Goal: Find specific fact: Find specific fact

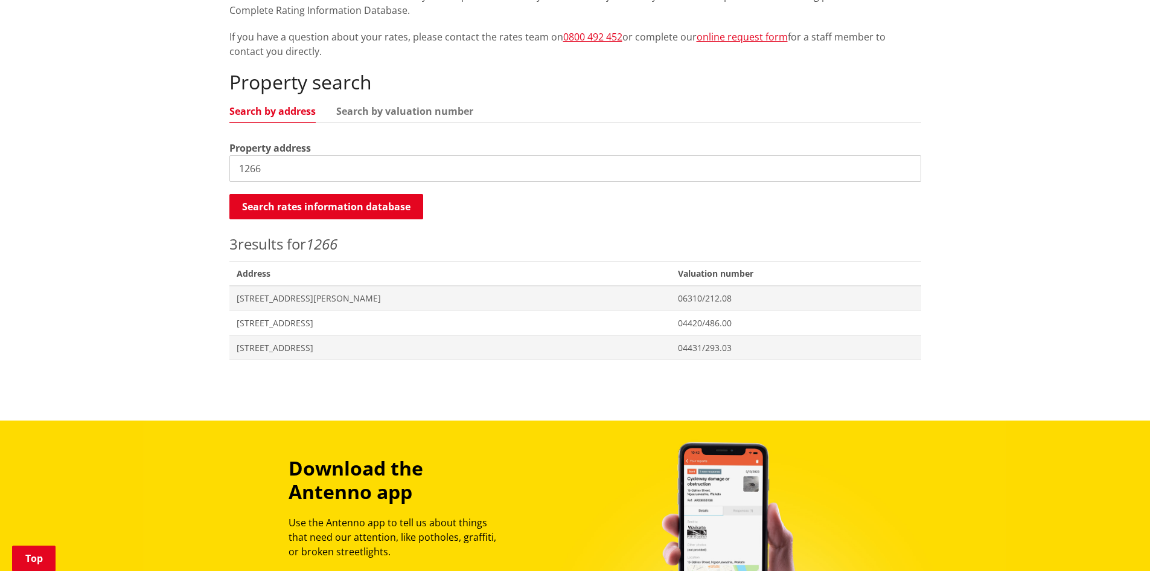
scroll to position [302, 0]
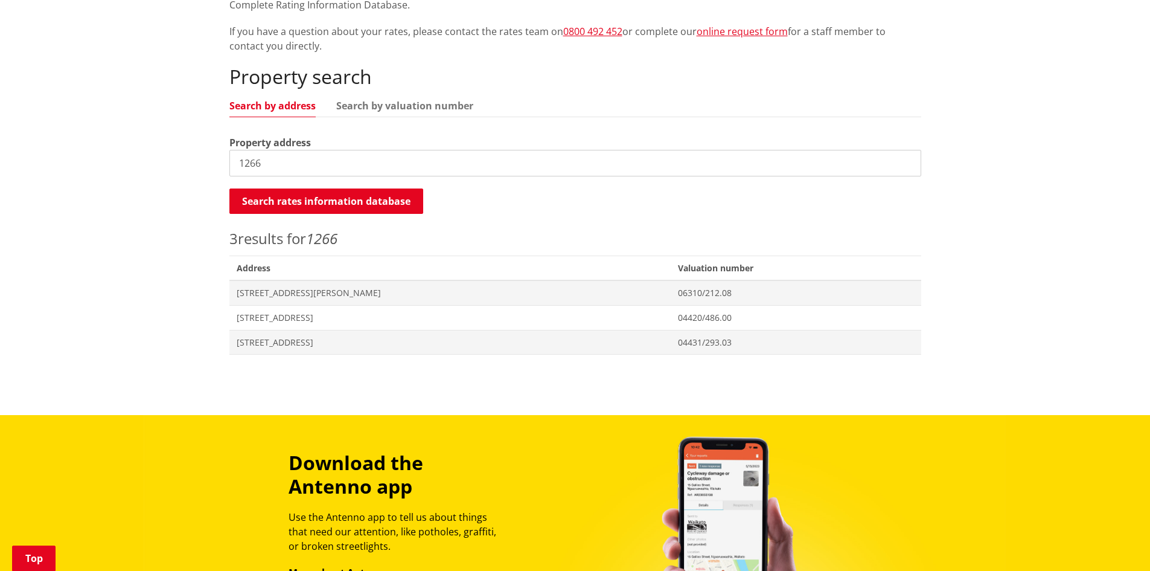
click at [300, 174] on input "1266" at bounding box center [575, 163] width 692 height 27
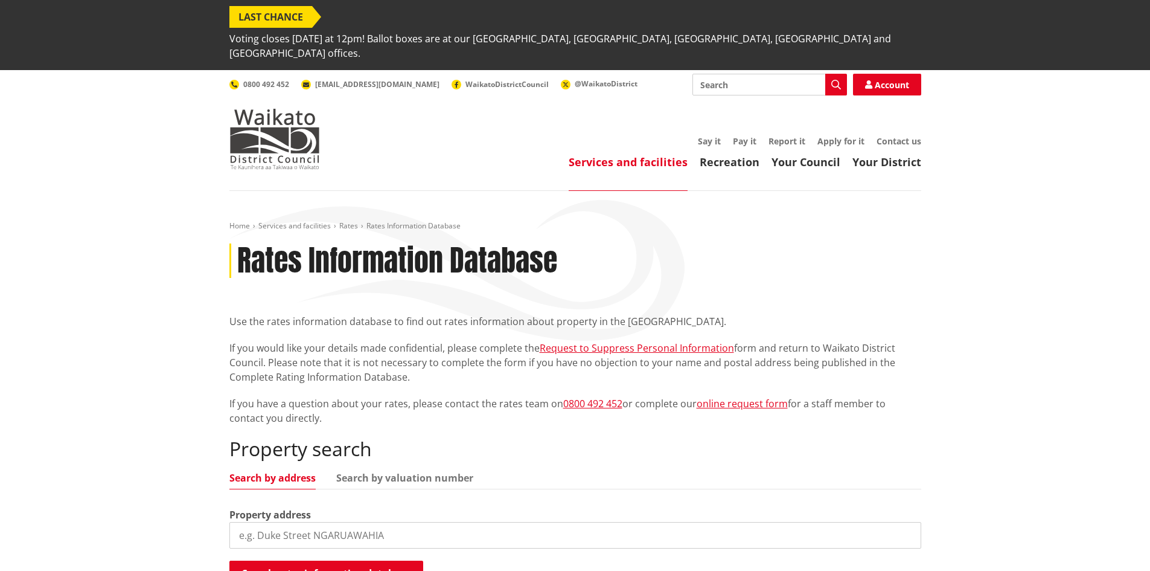
scroll to position [334, 0]
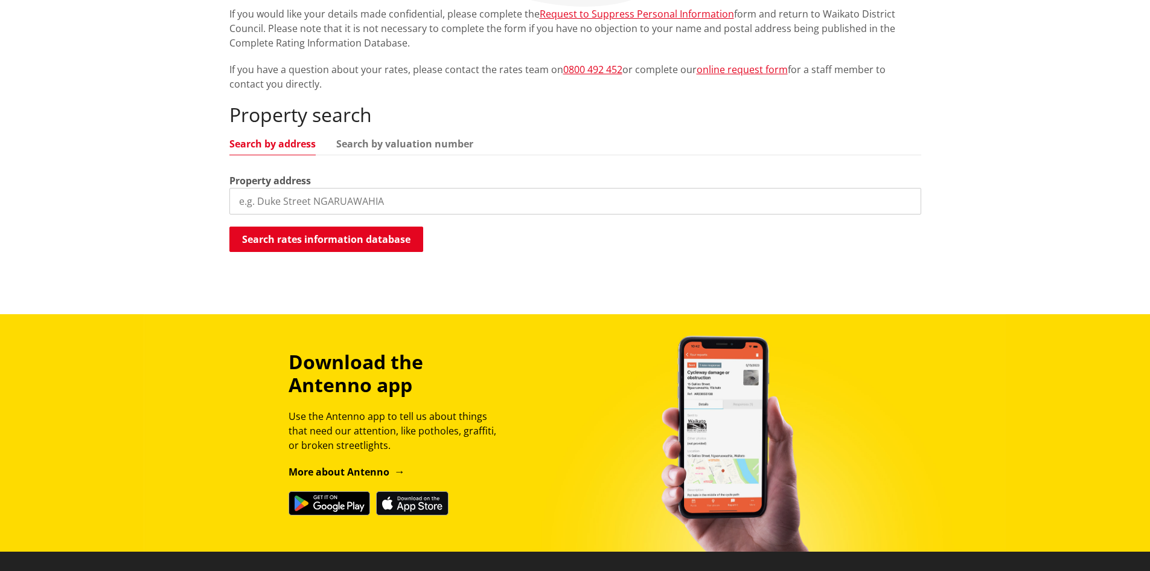
click at [284, 188] on input "search" at bounding box center [575, 201] width 692 height 27
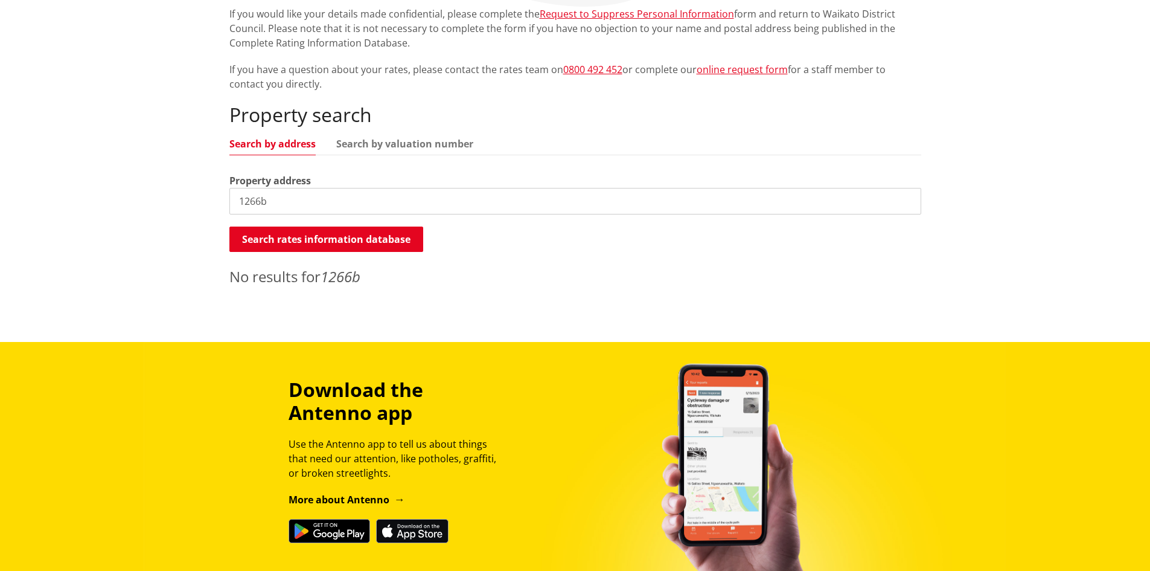
click at [312, 188] on input "1266b" at bounding box center [575, 201] width 692 height 27
type input "1266"
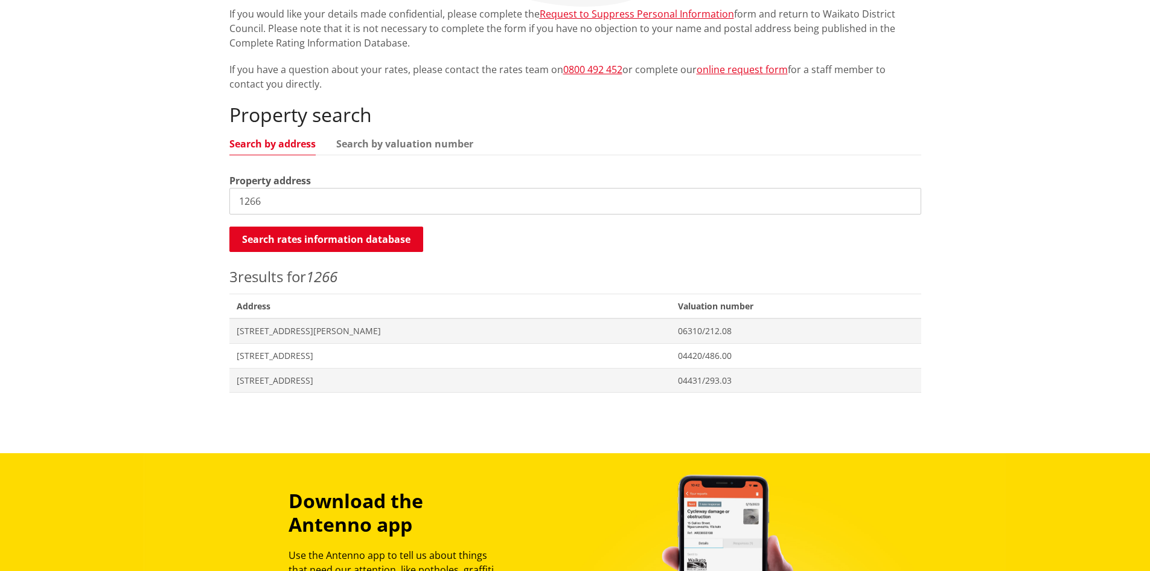
click at [271, 188] on input "1266" at bounding box center [575, 201] width 692 height 27
